Goal: Information Seeking & Learning: Learn about a topic

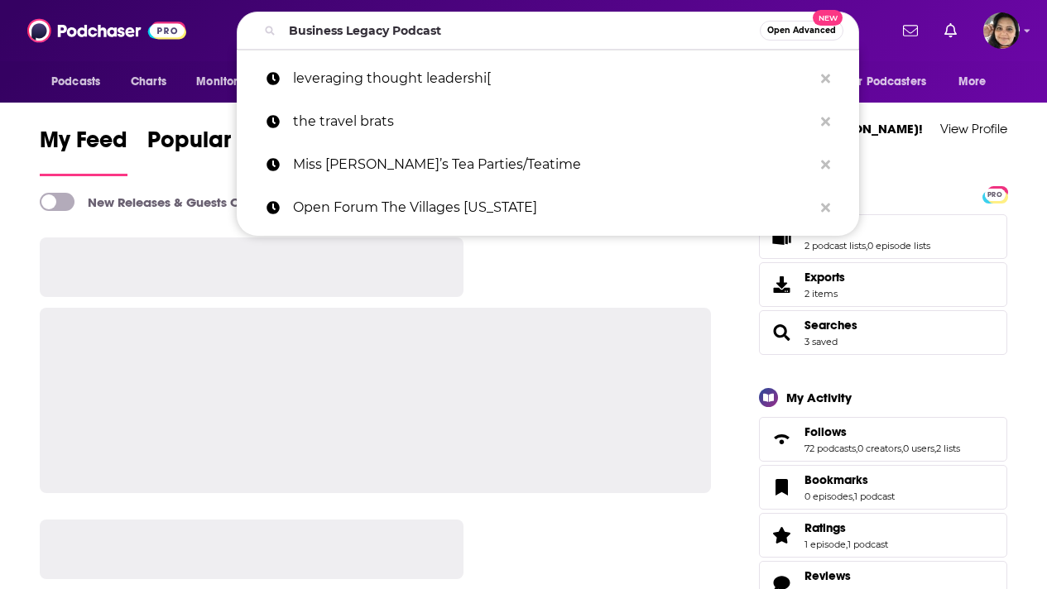
type input "Business Legacy Podcast"
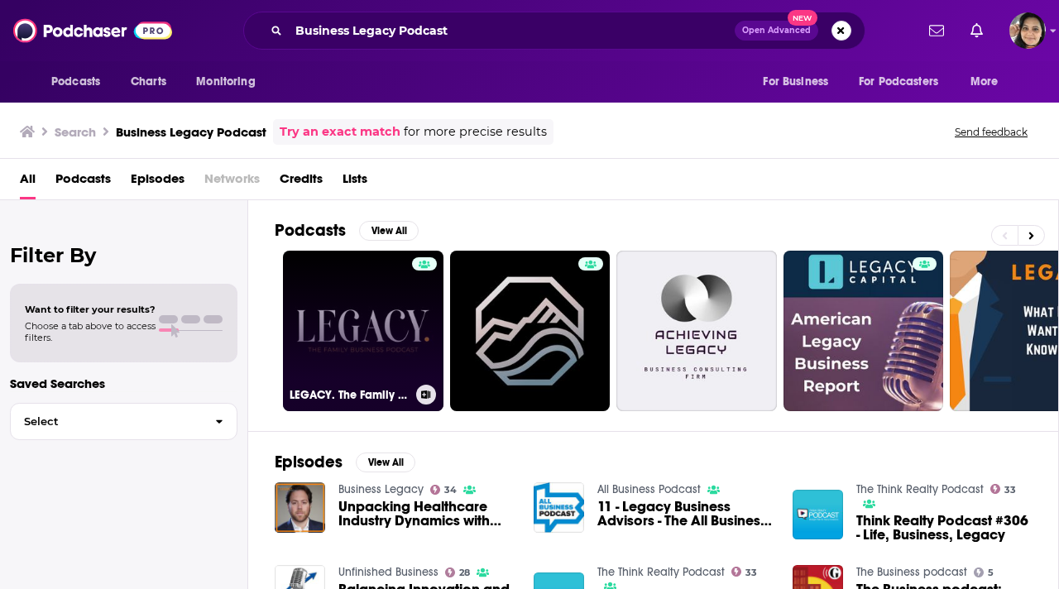
click at [367, 339] on link "LEGACY. The Family Business Podcast" at bounding box center [363, 331] width 161 height 161
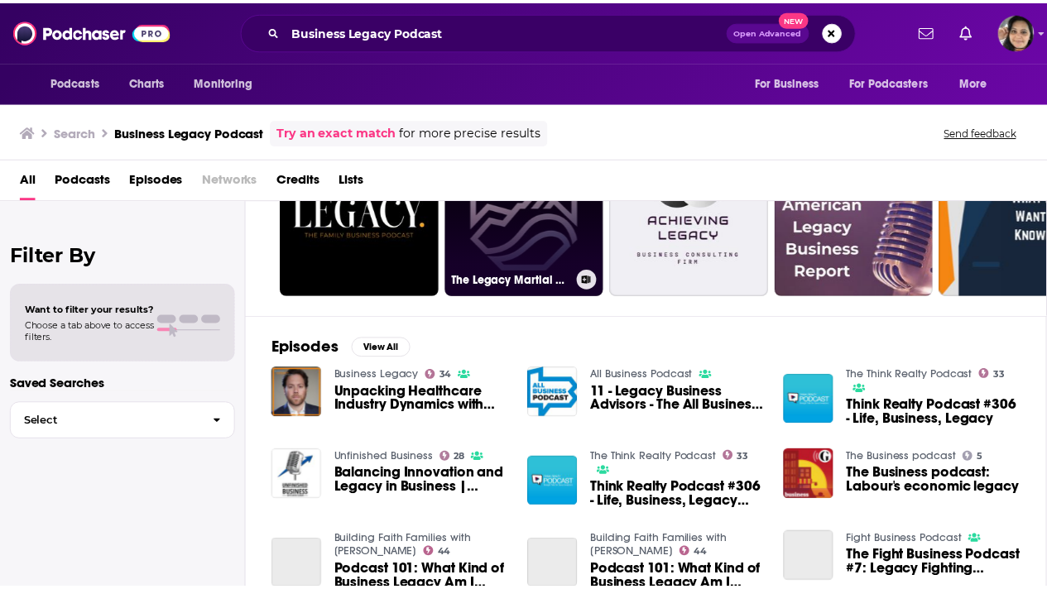
scroll to position [126, 0]
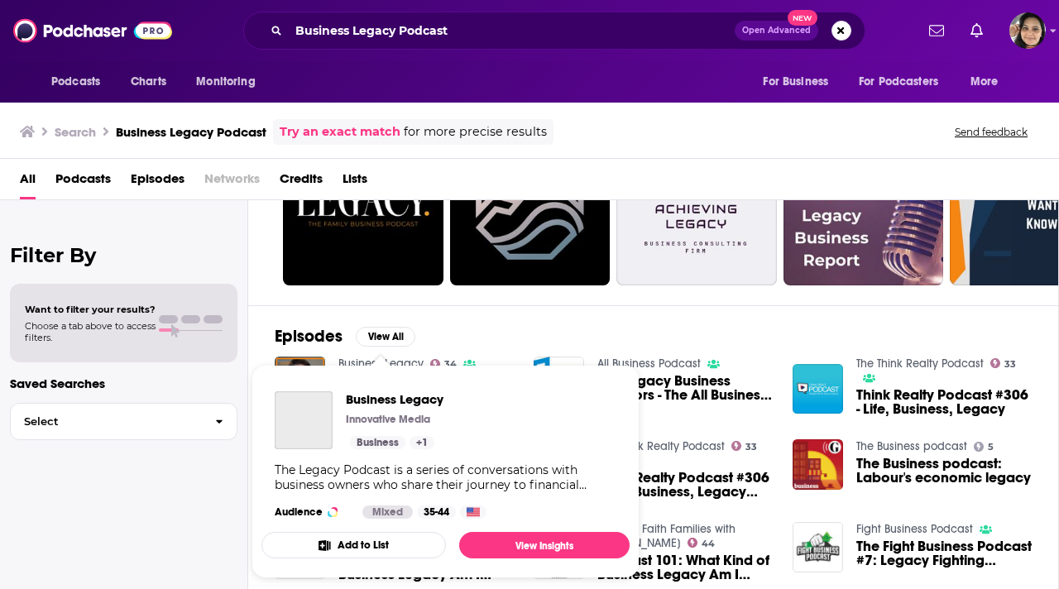
click at [399, 364] on span "Business Legacy Innovative Media Business + 1 The Legacy Podcast is a series of…" at bounding box center [446, 471] width 388 height 233
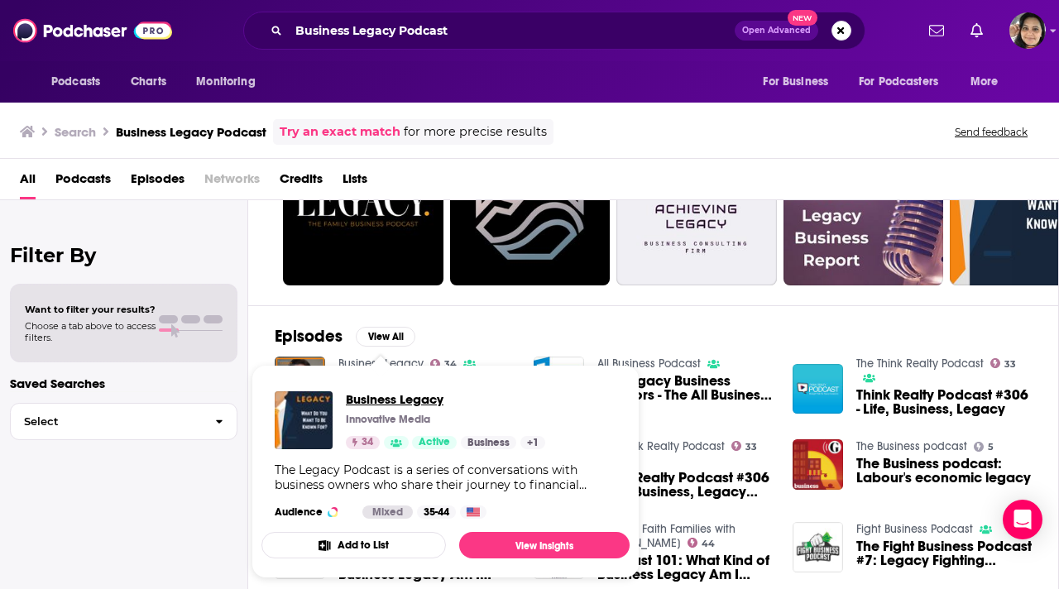
click at [397, 402] on span "Business Legacy" at bounding box center [445, 399] width 199 height 16
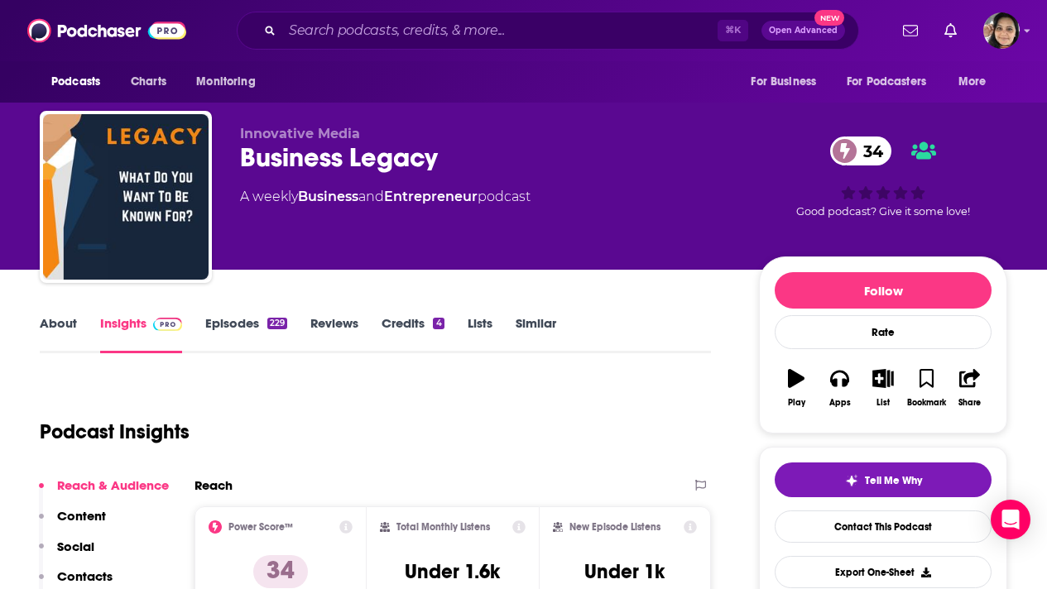
click at [50, 324] on link "About" at bounding box center [58, 334] width 37 height 38
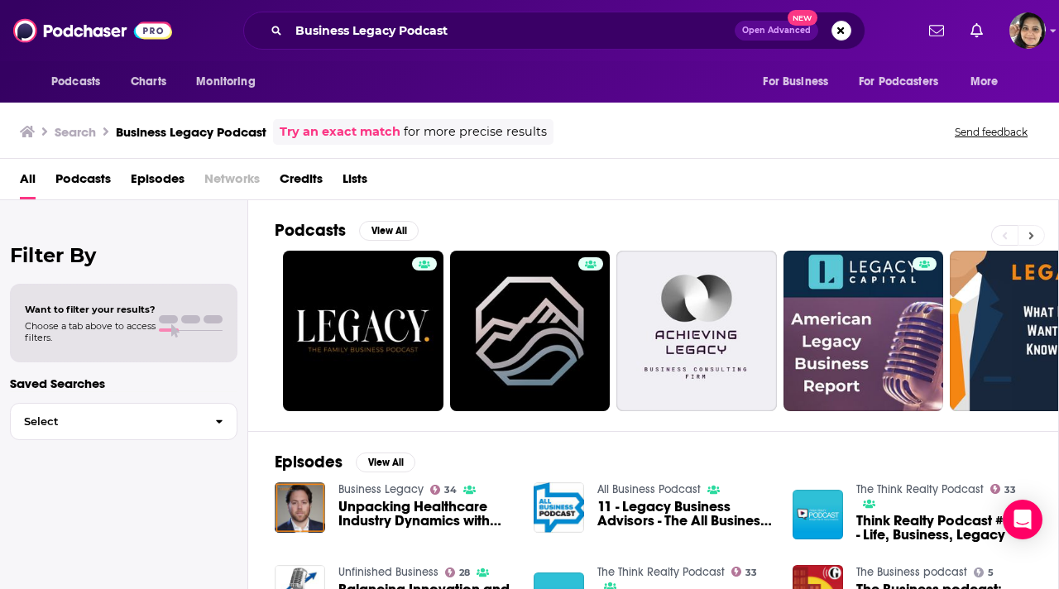
click at [1031, 240] on icon at bounding box center [1032, 236] width 6 height 12
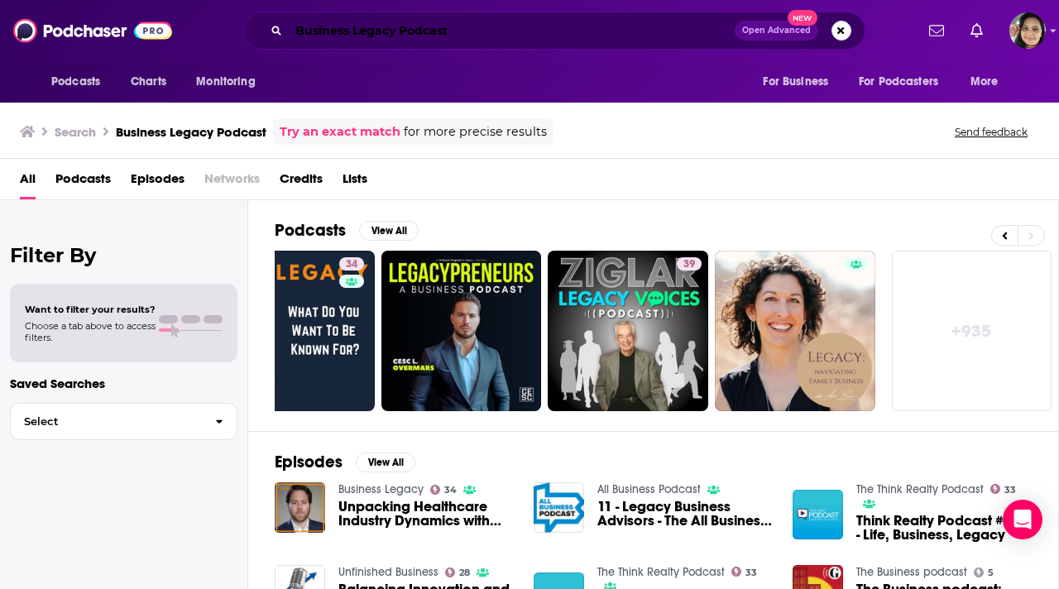
click at [477, 26] on input "Business Legacy Podcast" at bounding box center [512, 30] width 446 height 26
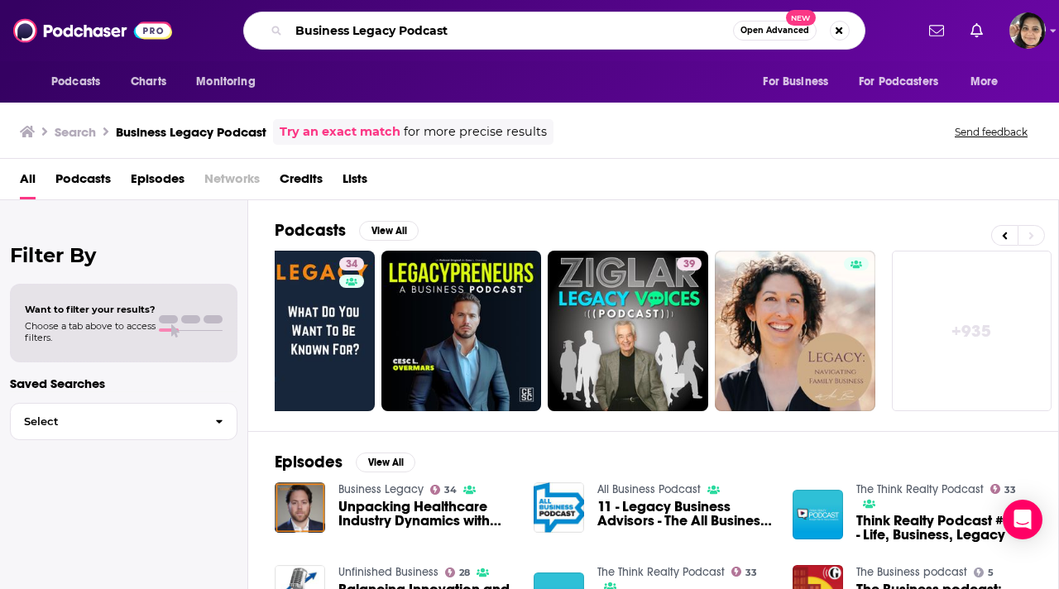
click at [477, 26] on input "Business Legacy Podcast" at bounding box center [511, 30] width 444 height 26
paste input "Children's Wellness"
type input "Children's Wellness Podcast"
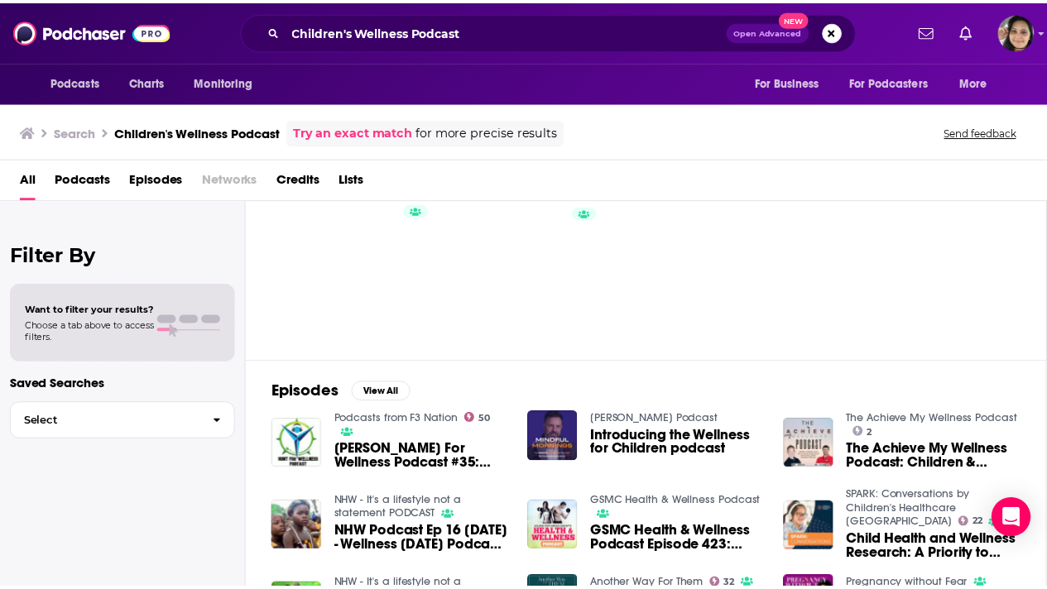
scroll to position [65, 0]
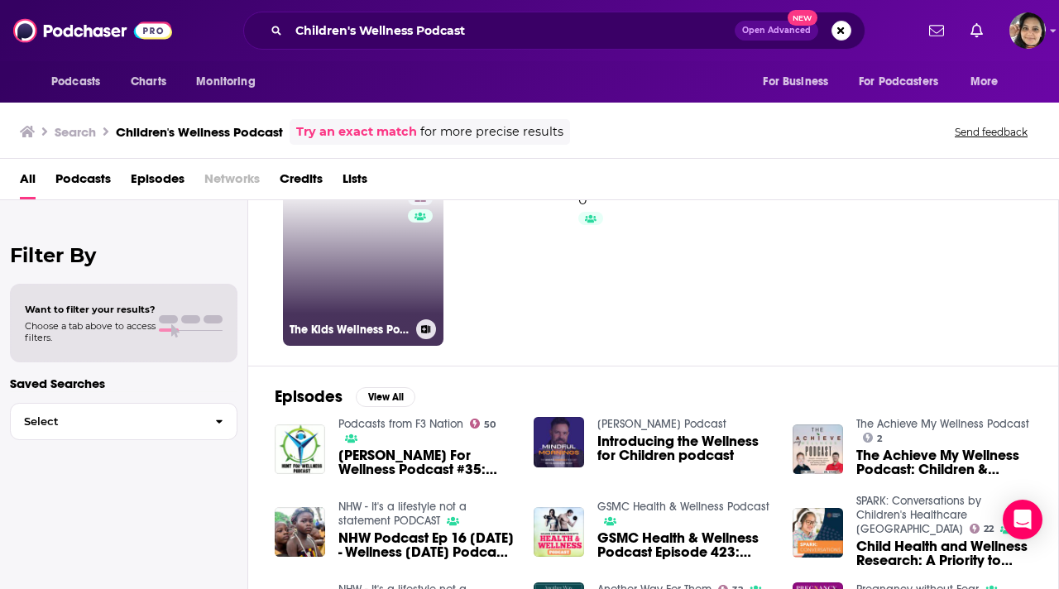
click at [365, 270] on link "22 The Kids Wellness Podcast" at bounding box center [363, 265] width 161 height 161
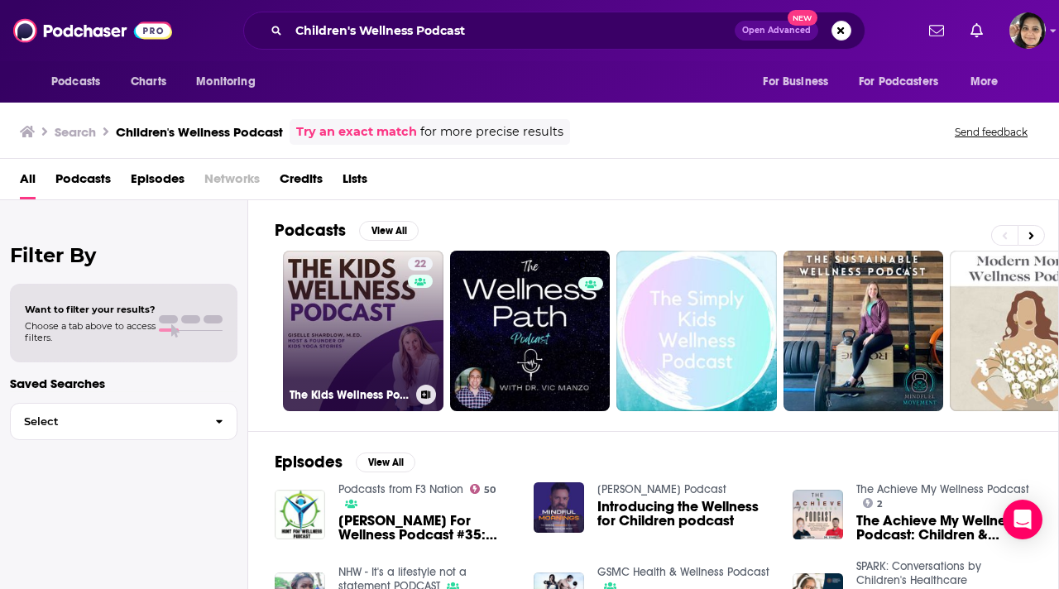
click at [362, 338] on link "22 The Kids Wellness Podcast" at bounding box center [363, 331] width 161 height 161
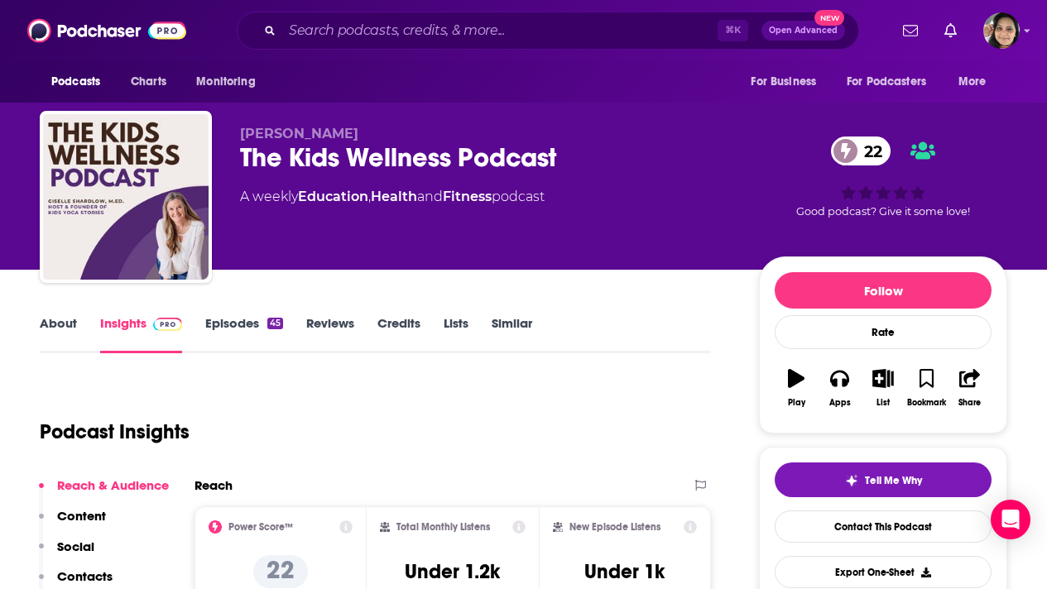
click at [245, 323] on link "Episodes 45" at bounding box center [244, 334] width 78 height 38
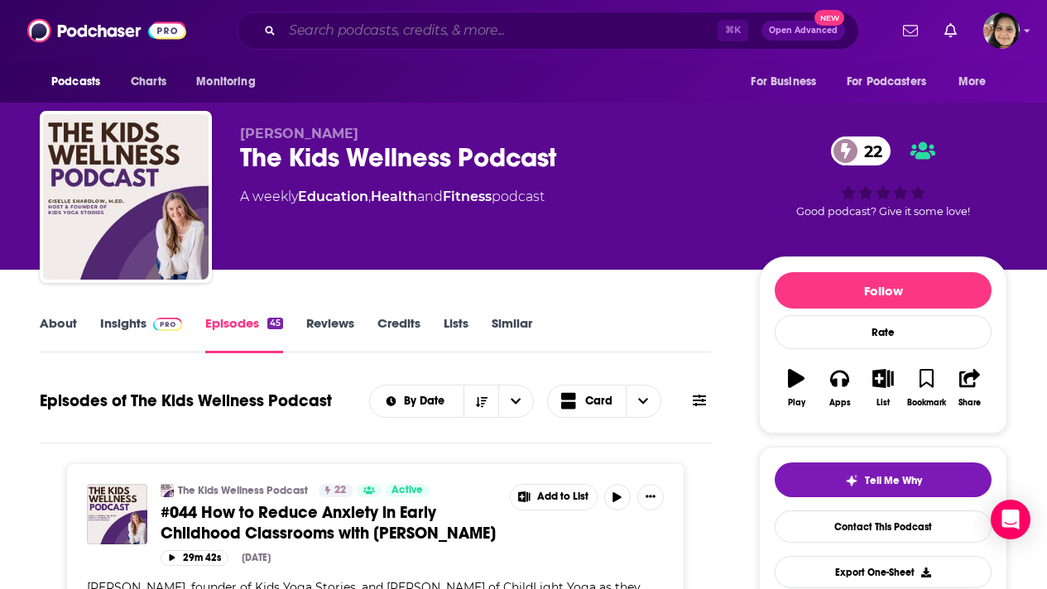
click at [385, 31] on input "Search podcasts, credits, & more..." at bounding box center [499, 30] width 435 height 26
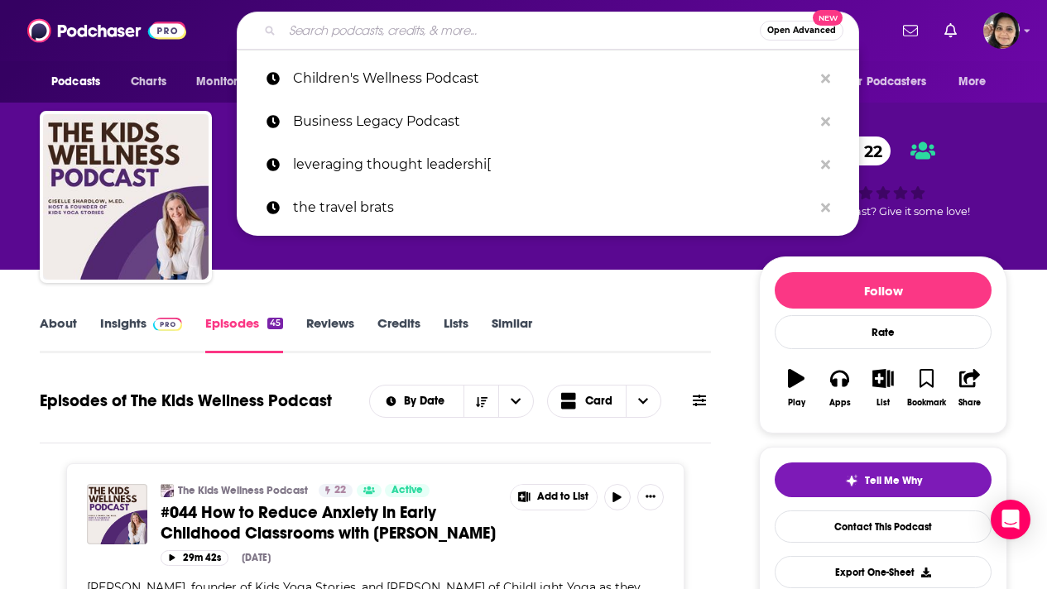
paste input "Mindful Business Growth Podcast"
type input "Mindful Business Growth Podcast"
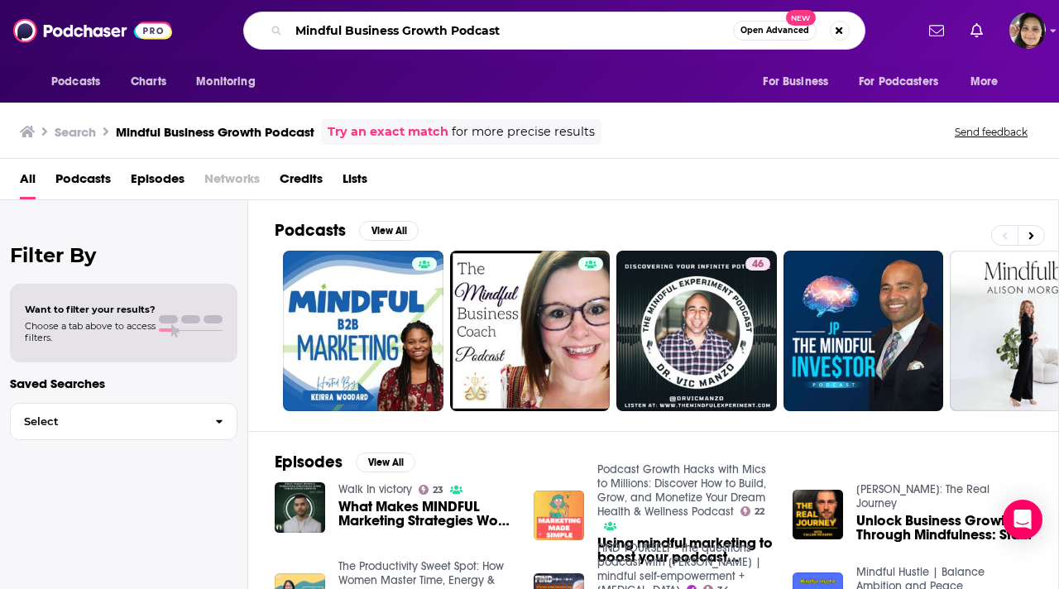
drag, startPoint x: 514, startPoint y: 27, endPoint x: 455, endPoint y: 26, distance: 58.8
click at [455, 26] on input "Mindful Business Growth Podcast" at bounding box center [511, 30] width 444 height 26
type input "Mindful Business Growth"
